Goal: Task Accomplishment & Management: Manage account settings

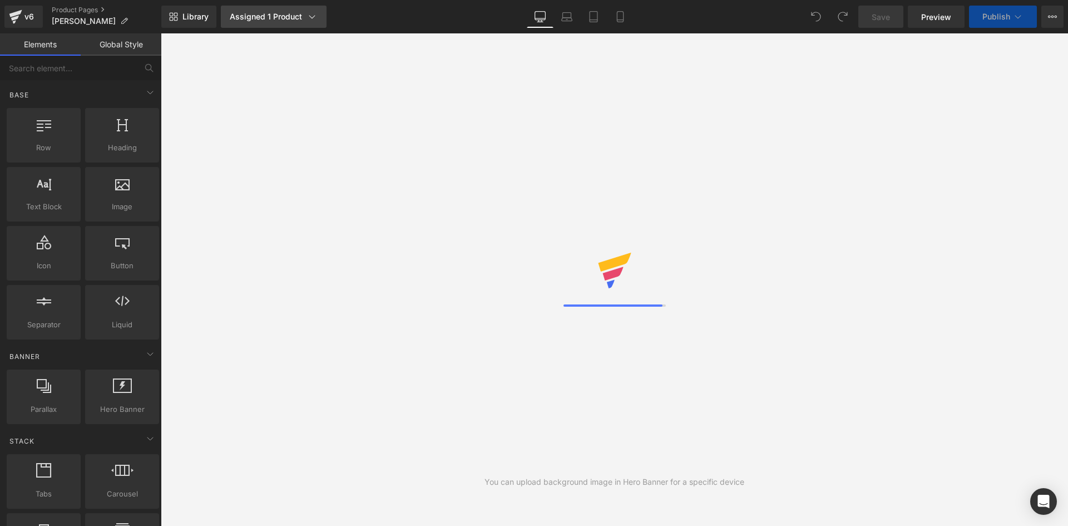
click at [275, 23] on link "Assigned 1 Product" at bounding box center [274, 17] width 106 height 22
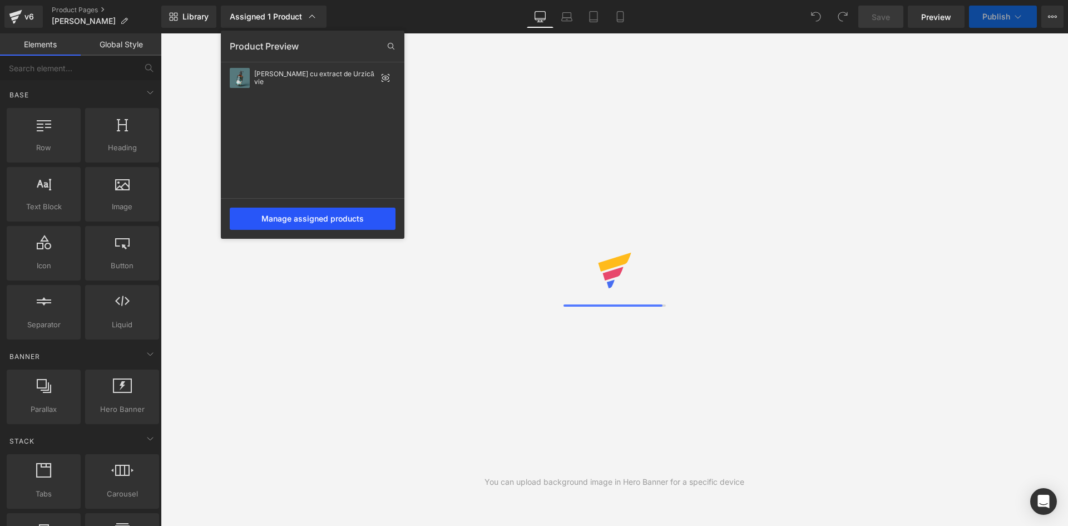
click at [338, 219] on div "Manage assigned products" at bounding box center [313, 218] width 166 height 22
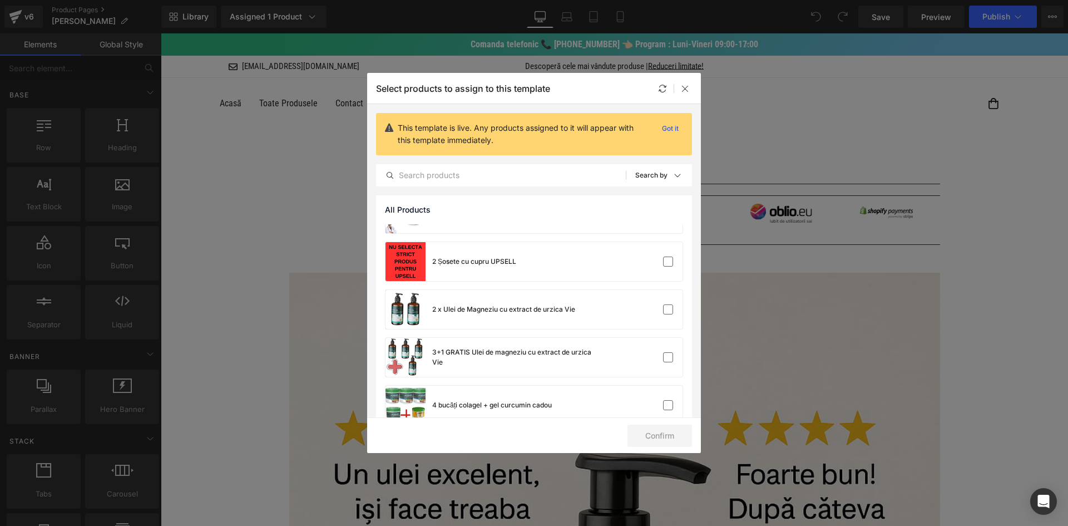
scroll to position [501, 0]
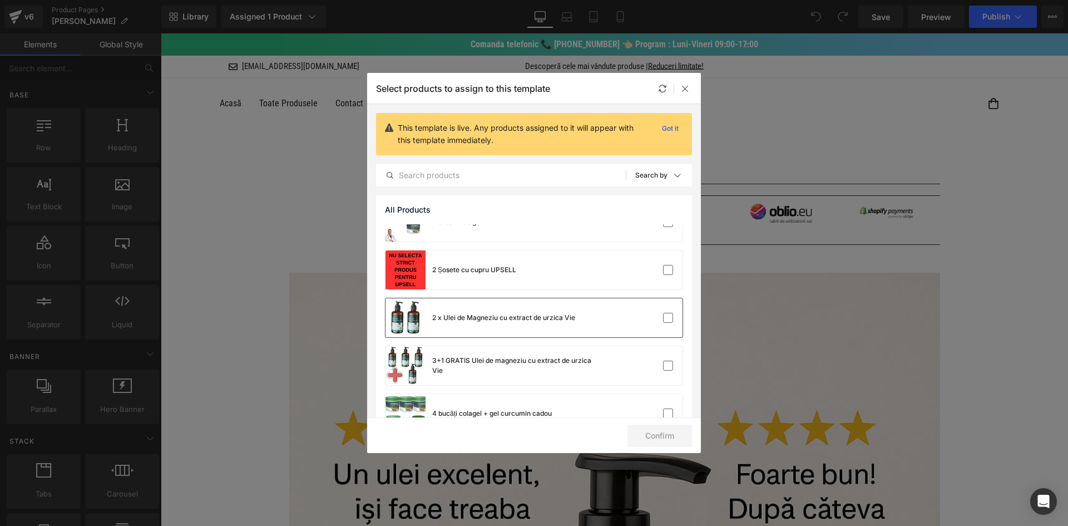
click at [557, 317] on div "2 x Ulei de Magneziu cu extract de urzica Vie" at bounding box center [503, 318] width 143 height 10
click at [571, 352] on div "3+1 GRATIS Ulei de magneziu cu extract de urzica Vie" at bounding box center [492, 365] width 214 height 39
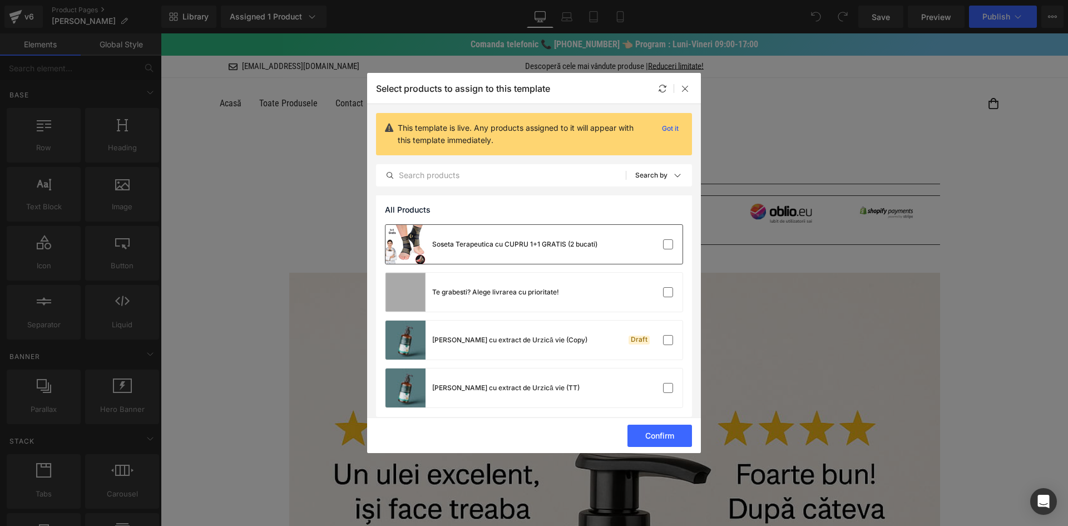
scroll to position [3307, 0]
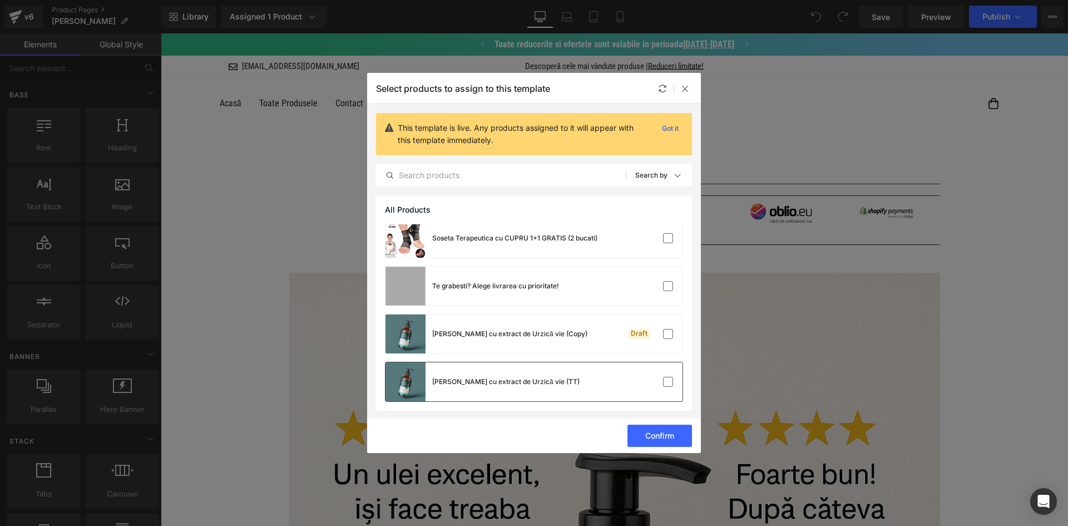
click at [587, 377] on div "[PERSON_NAME] cu extract de Urzică vie (TT)" at bounding box center [533, 381] width 297 height 39
click at [655, 431] on button "Confirm" at bounding box center [659, 435] width 65 height 22
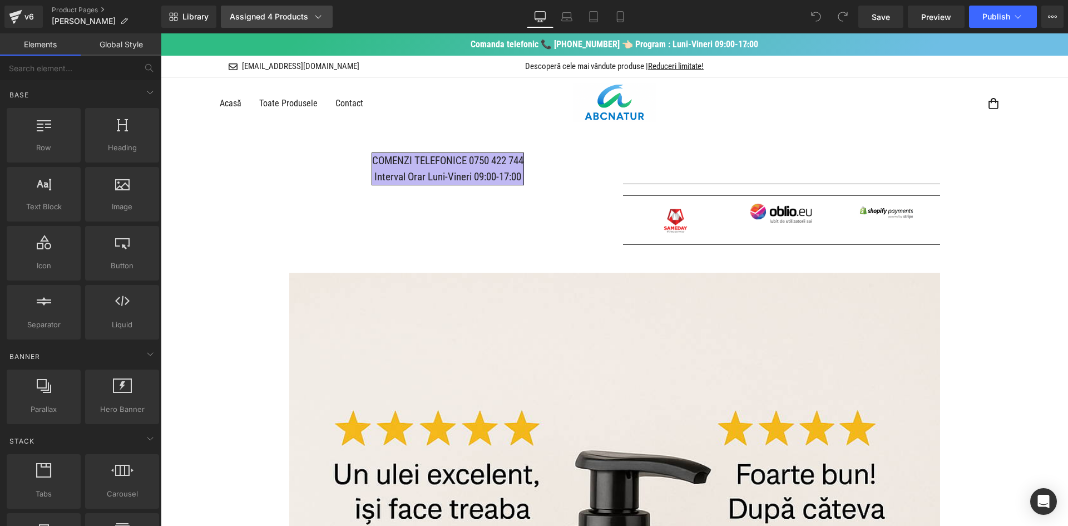
click at [321, 12] on icon at bounding box center [318, 16] width 11 height 11
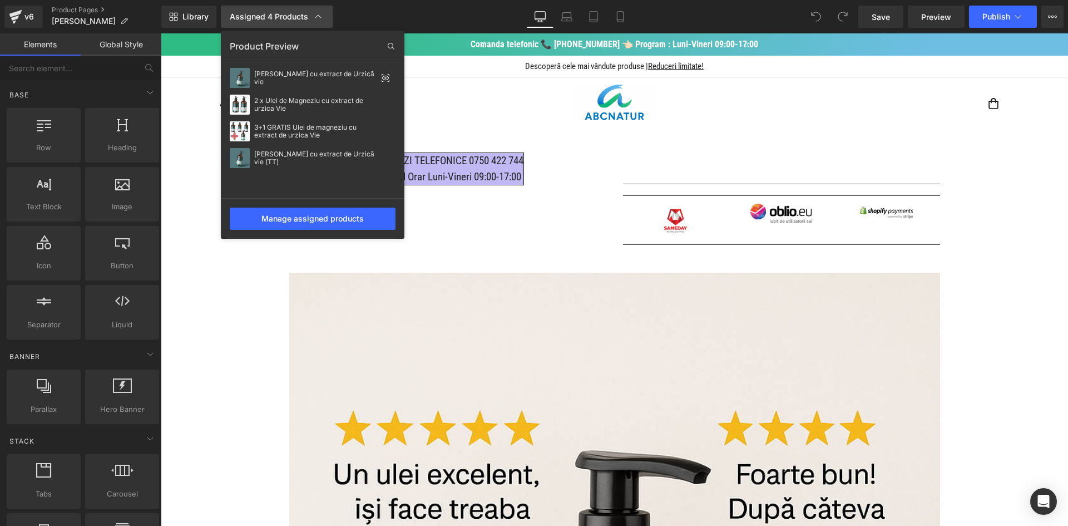
click at [319, 12] on icon at bounding box center [318, 16] width 11 height 11
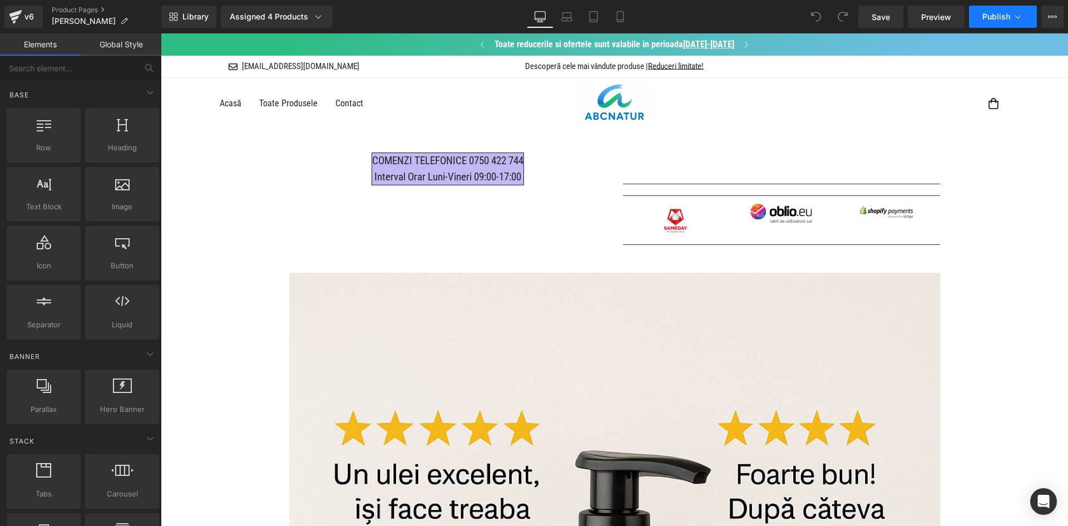
click at [995, 15] on span "Publish" at bounding box center [996, 16] width 28 height 9
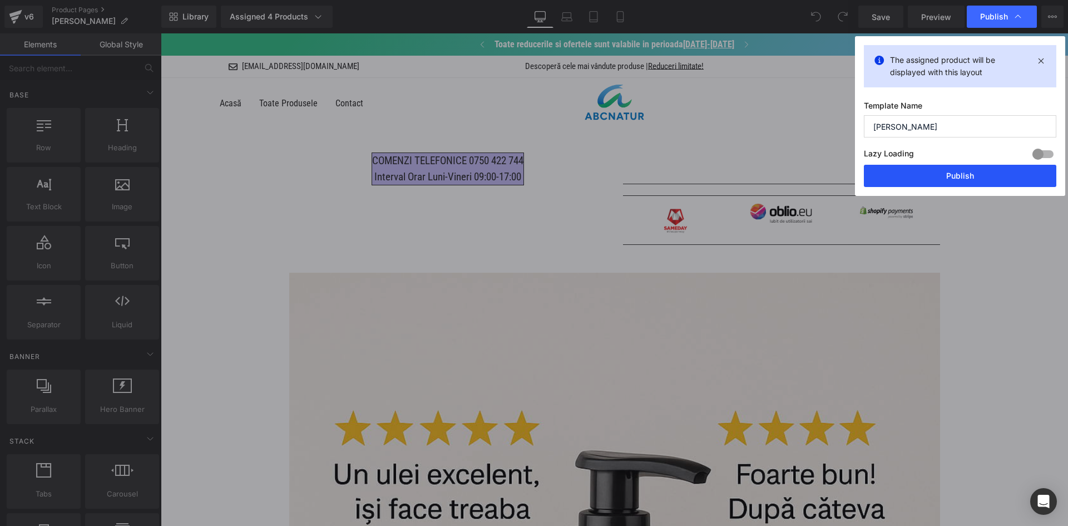
click at [930, 180] on button "Publish" at bounding box center [960, 176] width 192 height 22
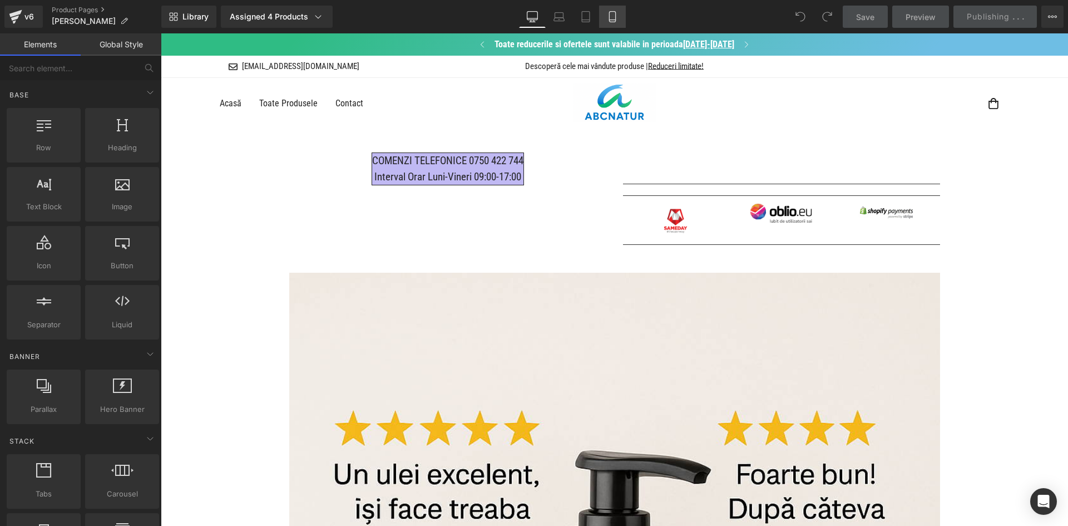
click at [615, 16] on icon at bounding box center [612, 17] width 6 height 11
